Goal: Information Seeking & Learning: Learn about a topic

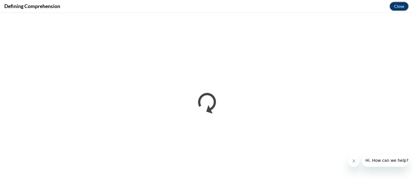
click at [400, 7] on button "Close" at bounding box center [399, 6] width 19 height 9
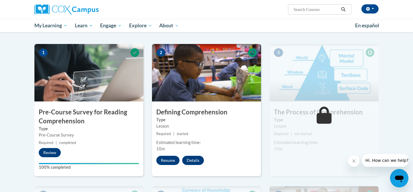
scroll to position [107, 0]
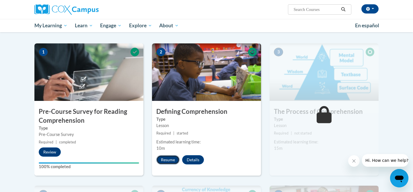
click at [171, 162] on button "Resume" at bounding box center [167, 159] width 23 height 9
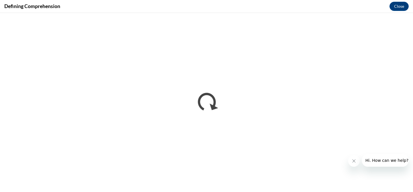
scroll to position [0, 0]
click at [398, 7] on button "Close" at bounding box center [399, 6] width 19 height 9
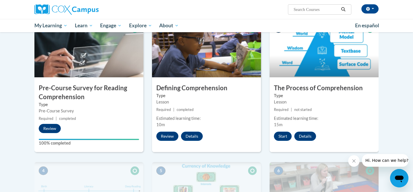
scroll to position [131, 0]
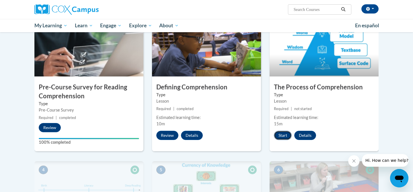
click at [283, 136] on button "Start" at bounding box center [283, 135] width 18 height 9
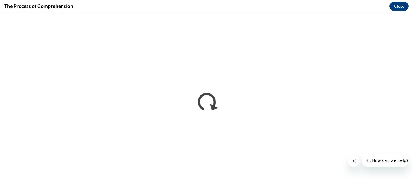
scroll to position [0, 0]
click at [397, 7] on button "Close" at bounding box center [399, 6] width 19 height 9
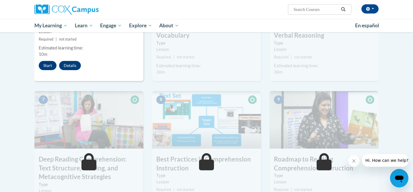
scroll to position [325, 0]
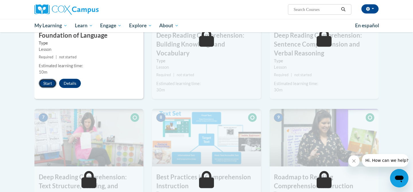
click at [49, 85] on button "Start" at bounding box center [48, 83] width 18 height 9
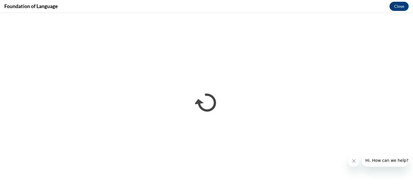
scroll to position [0, 0]
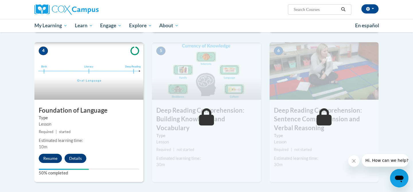
scroll to position [258, 0]
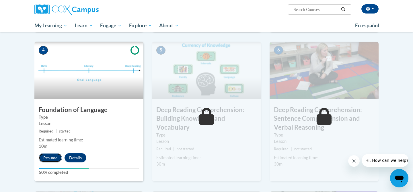
click at [50, 161] on button "Resume" at bounding box center [50, 157] width 23 height 9
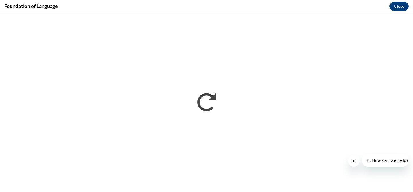
scroll to position [0, 0]
click at [396, 6] on button "Close" at bounding box center [399, 6] width 19 height 9
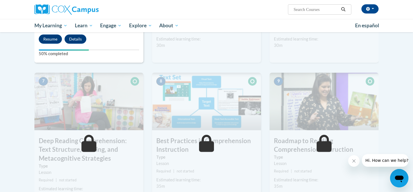
scroll to position [352, 0]
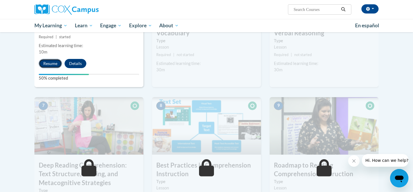
click at [53, 65] on button "Resume" at bounding box center [50, 63] width 23 height 9
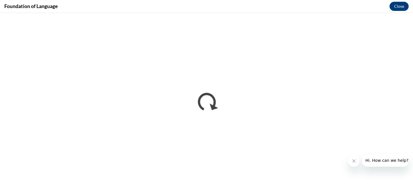
scroll to position [0, 0]
click at [397, 6] on button "Close" at bounding box center [399, 6] width 19 height 9
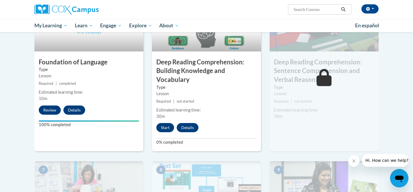
scroll to position [300, 0]
